Goal: Task Accomplishment & Management: Use online tool/utility

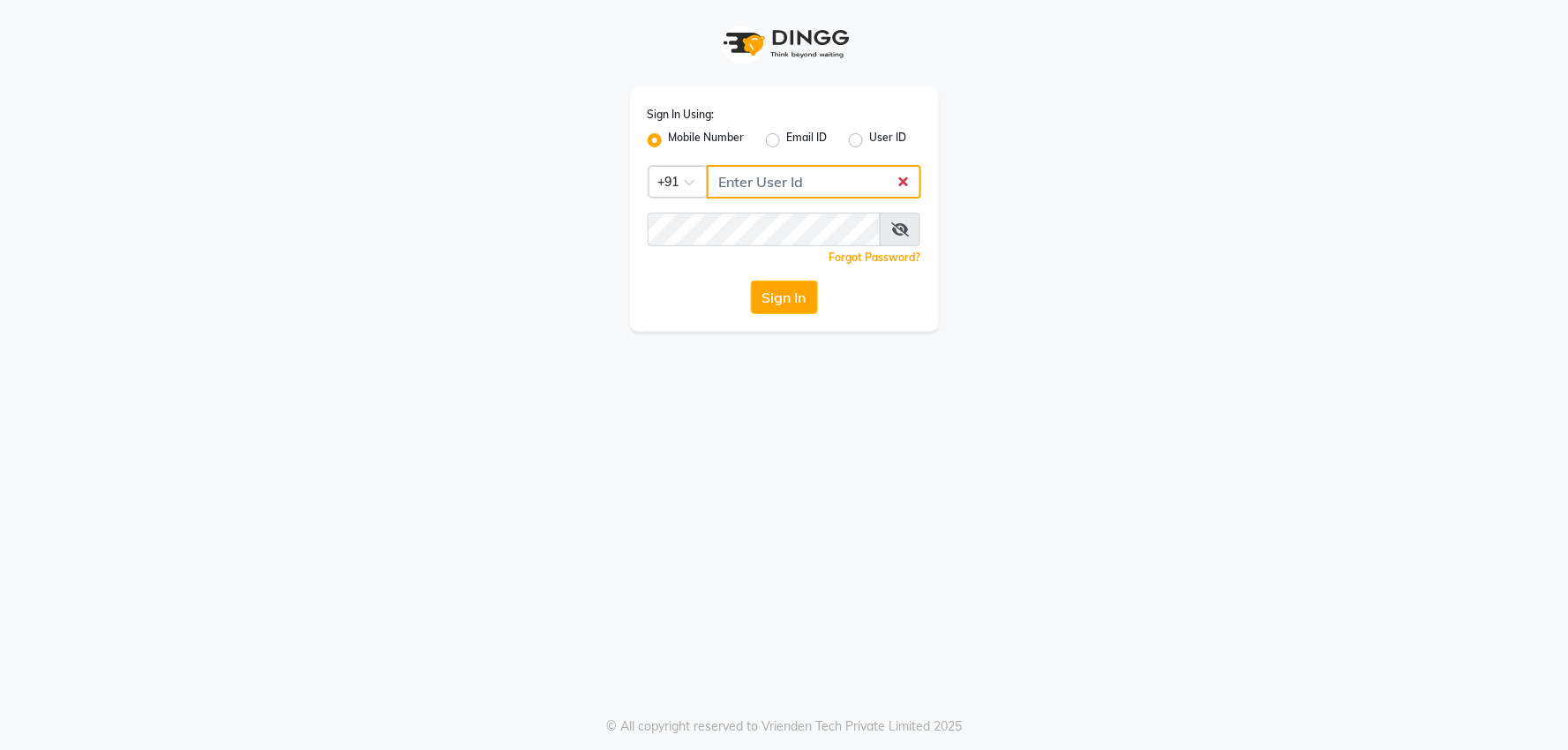
type input "7047205520"
click at [798, 309] on button "Sign In" at bounding box center [784, 297] width 67 height 33
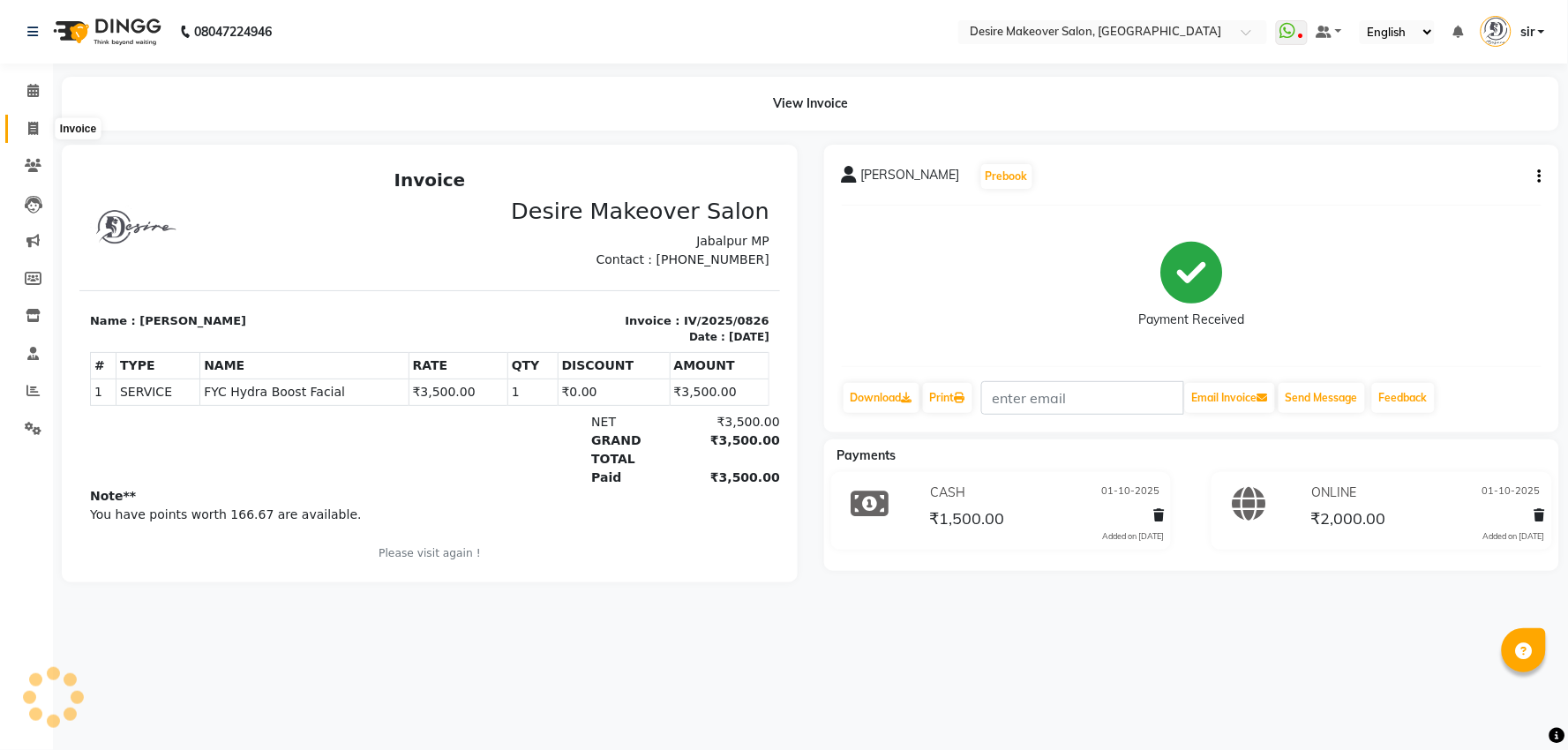
click at [45, 134] on span at bounding box center [32, 130] width 31 height 20
select select "service"
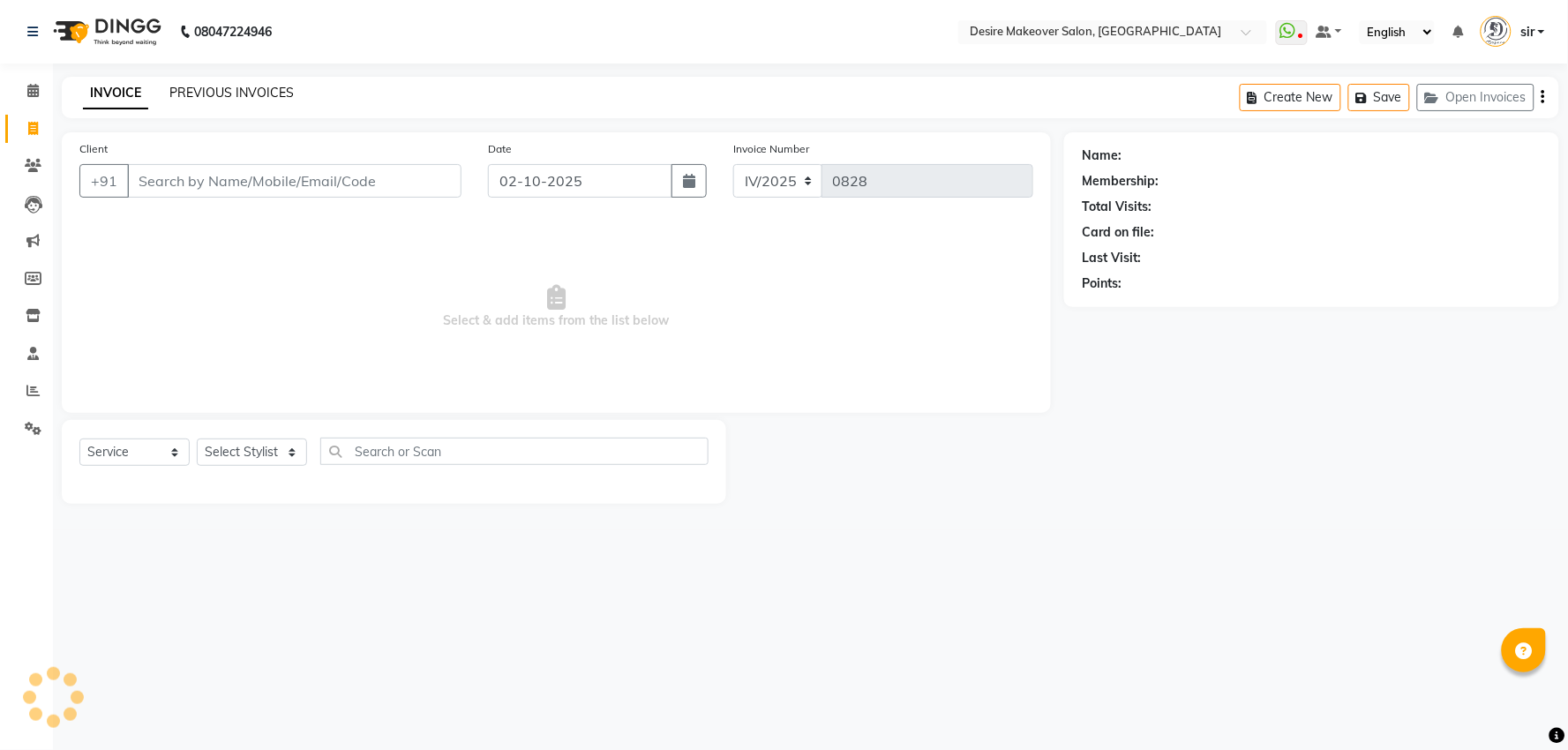
select select "51271"
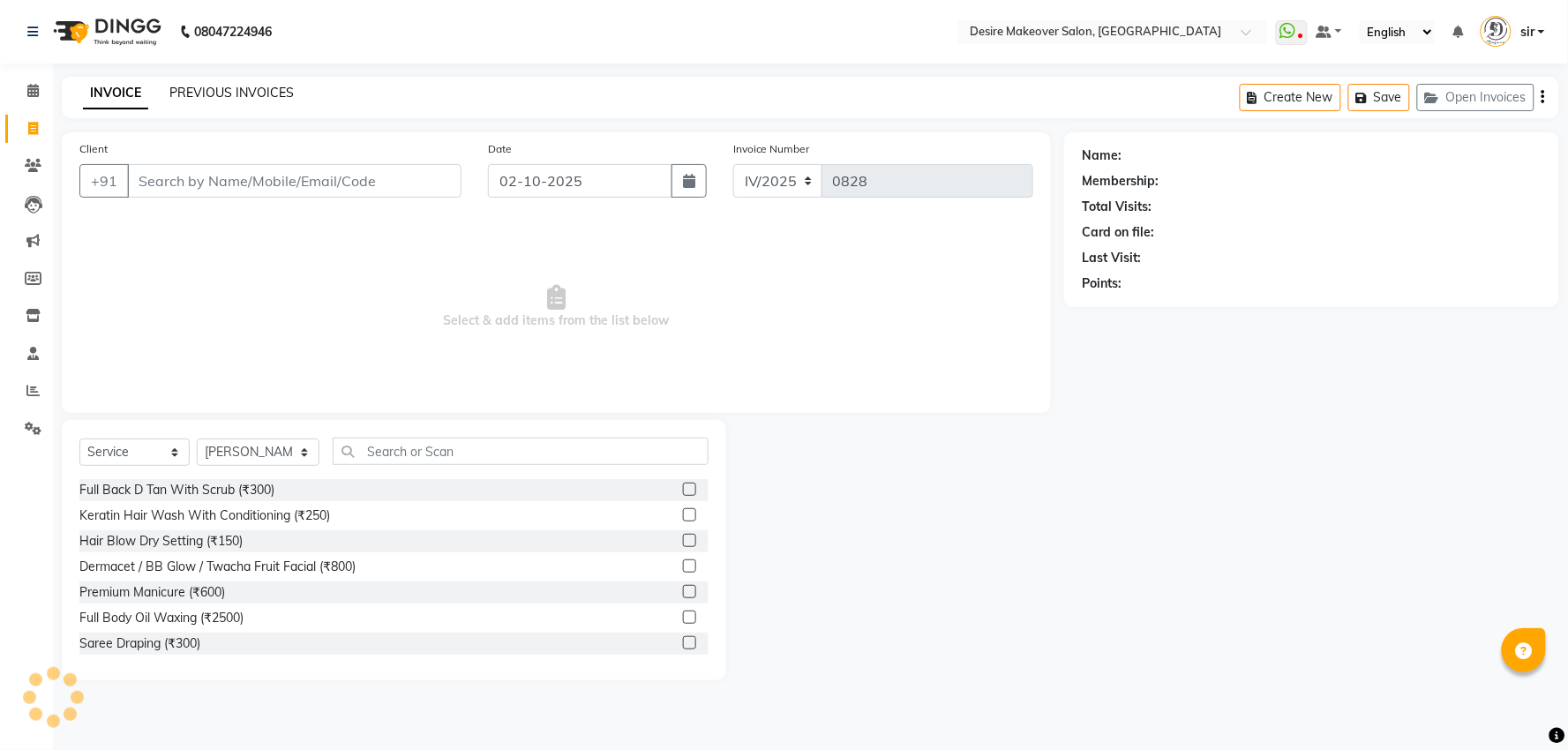
click at [220, 93] on link "PREVIOUS INVOICES" at bounding box center [231, 93] width 124 height 16
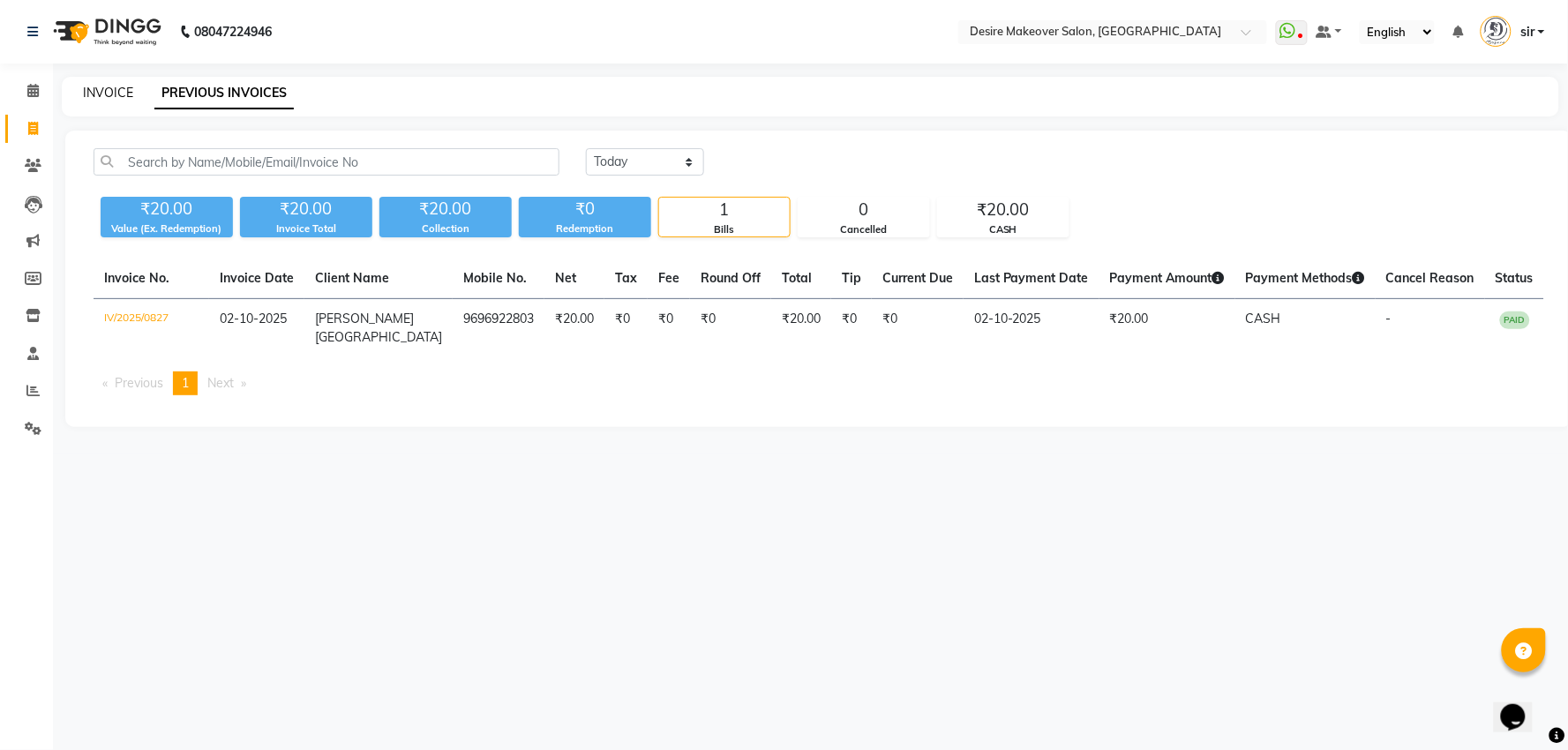
click at [109, 91] on link "INVOICE" at bounding box center [108, 93] width 50 height 16
select select "service"
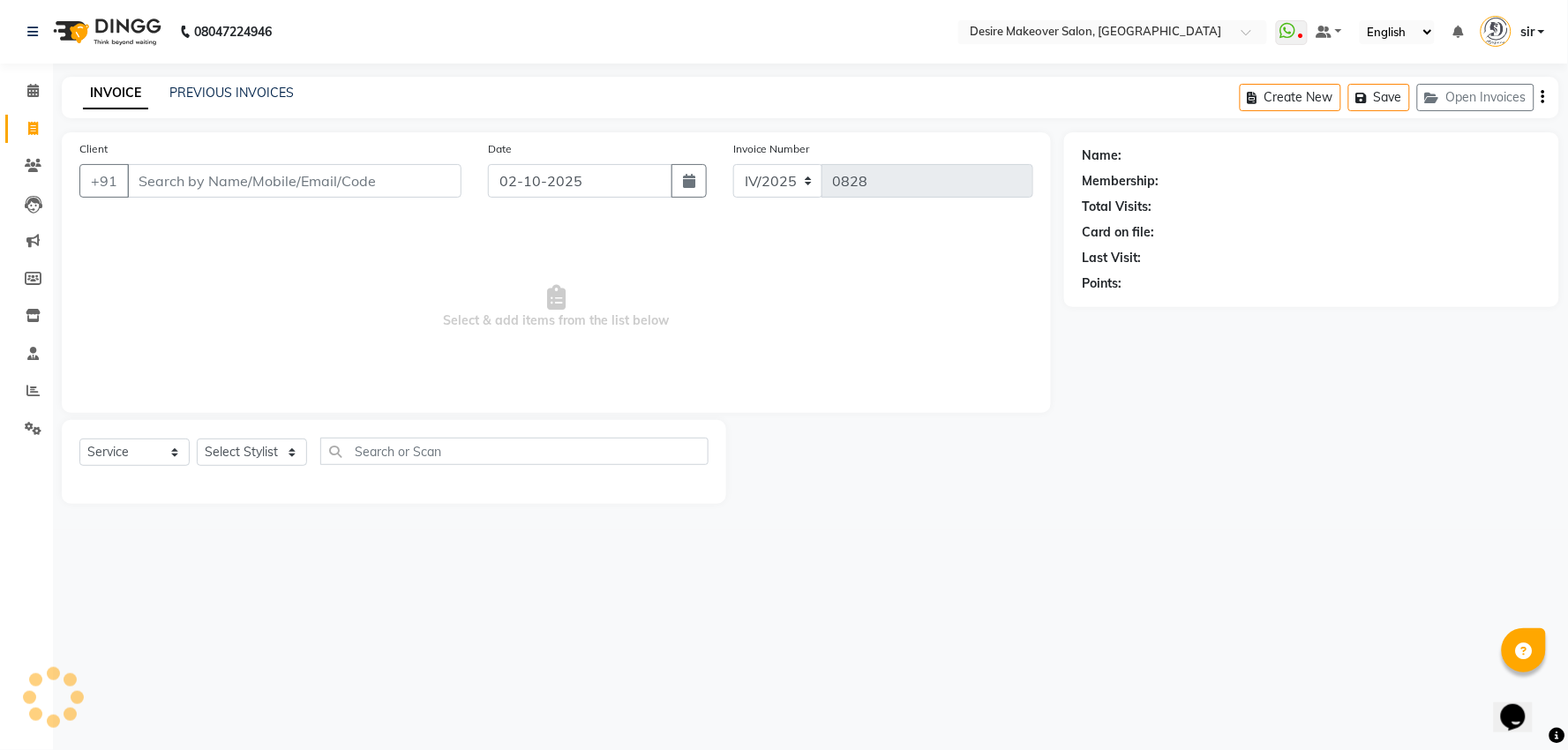
select select "51271"
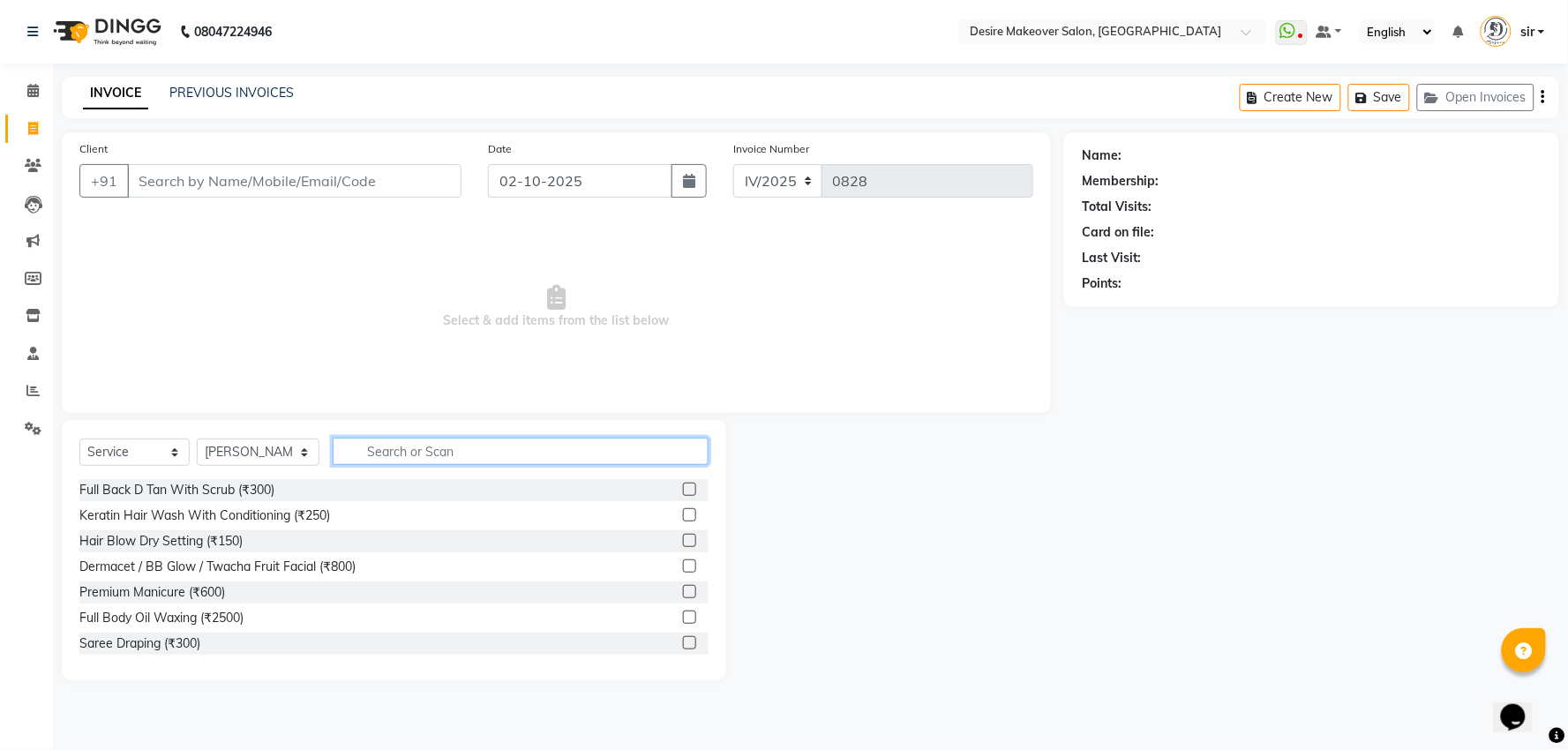
click at [402, 444] on input "text" at bounding box center [519, 452] width 375 height 28
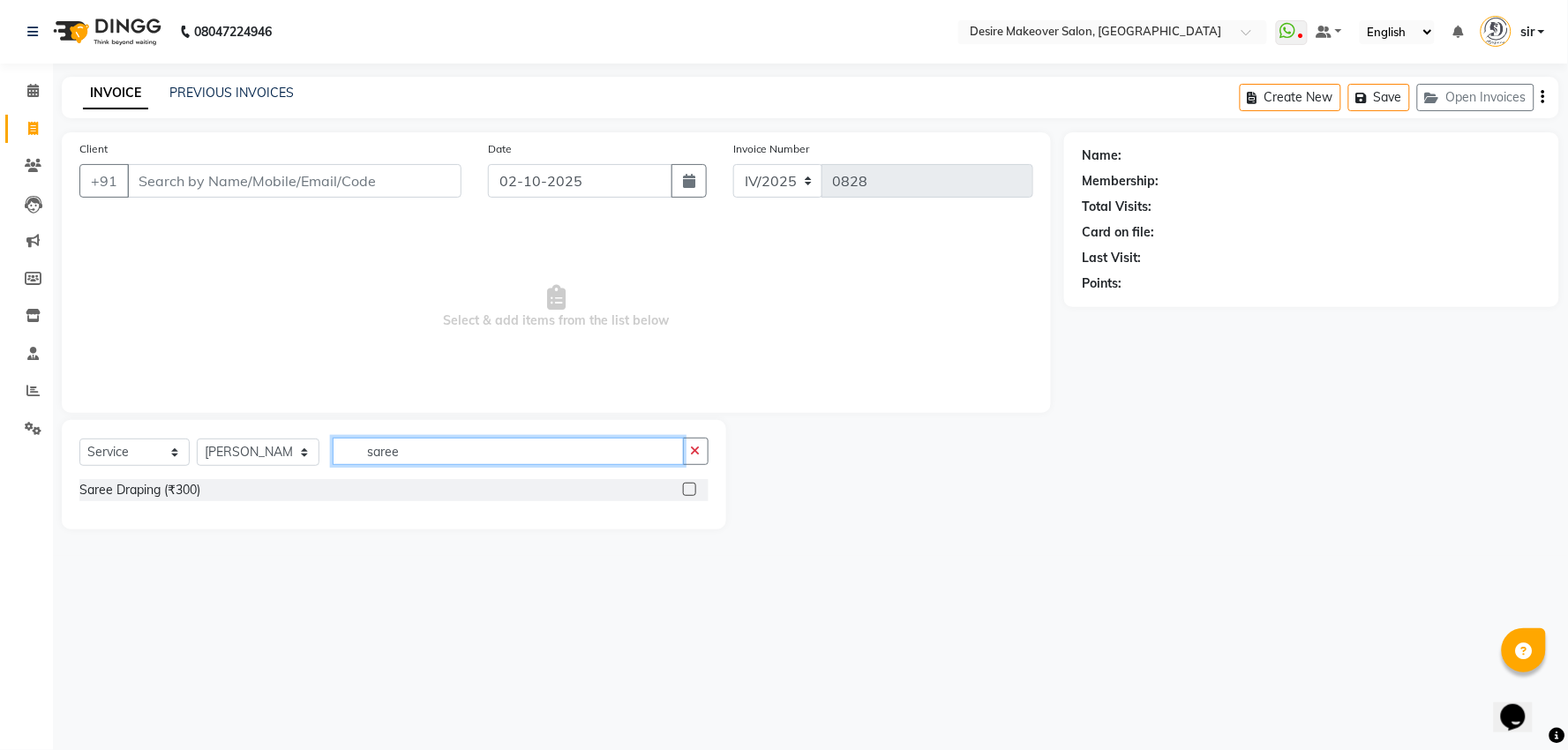
type input "saree"
